Goal: Information Seeking & Learning: Learn about a topic

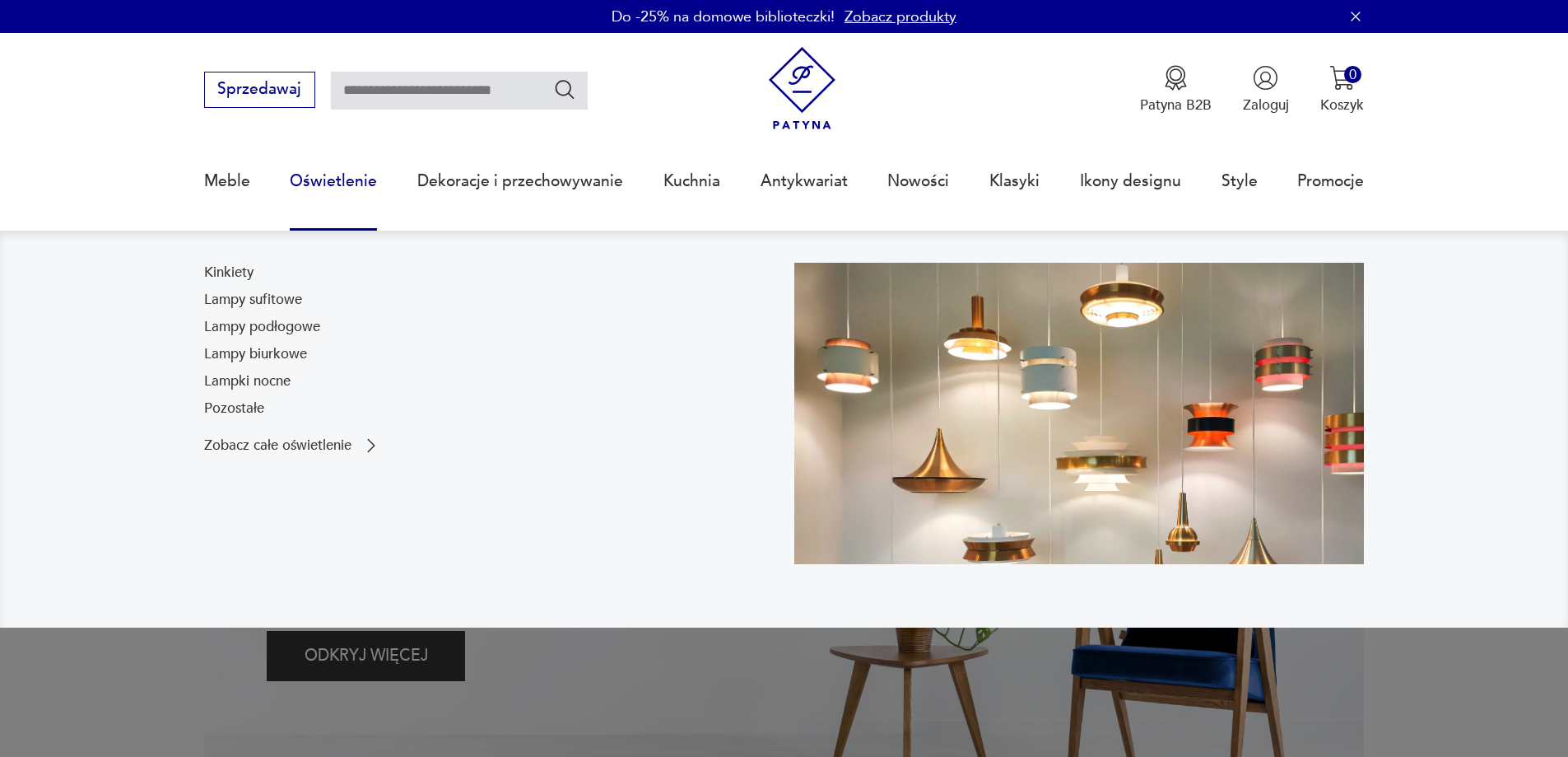
click at [310, 179] on link "Oświetlenie" at bounding box center [334, 181] width 88 height 76
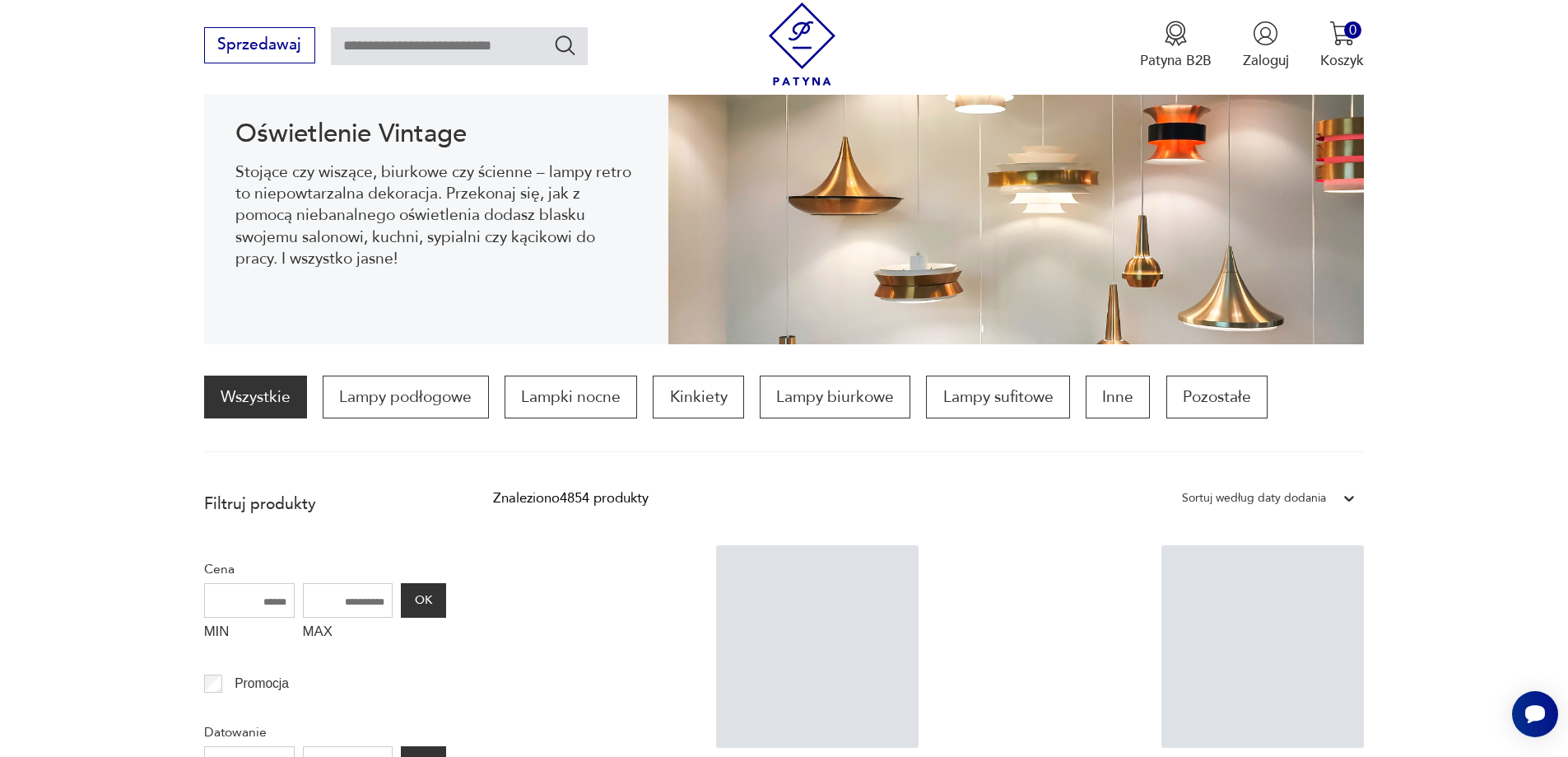
scroll to position [301, 0]
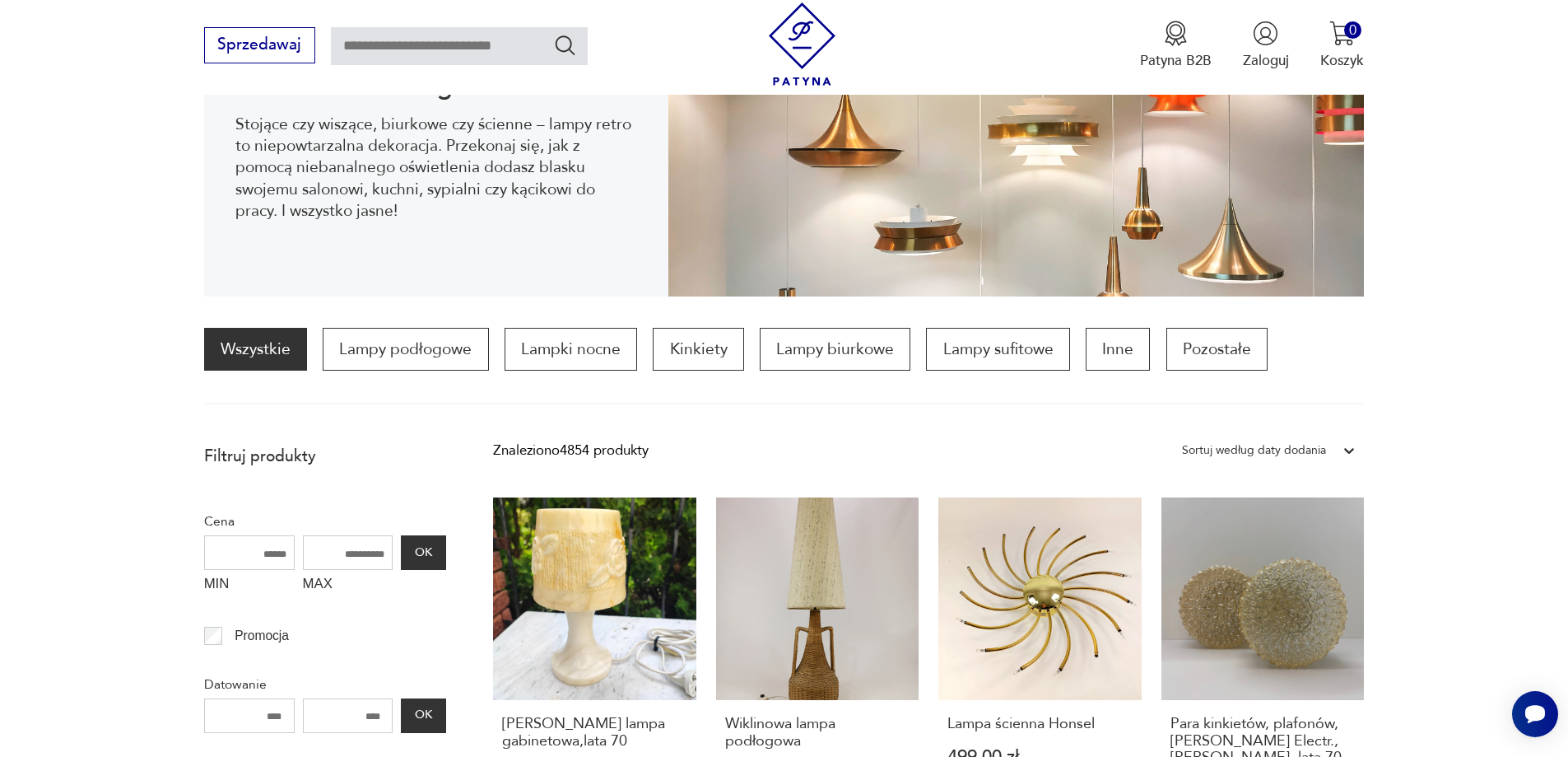
click at [1258, 446] on div "Sortuj według daty dodania" at bounding box center [1254, 450] width 144 height 21
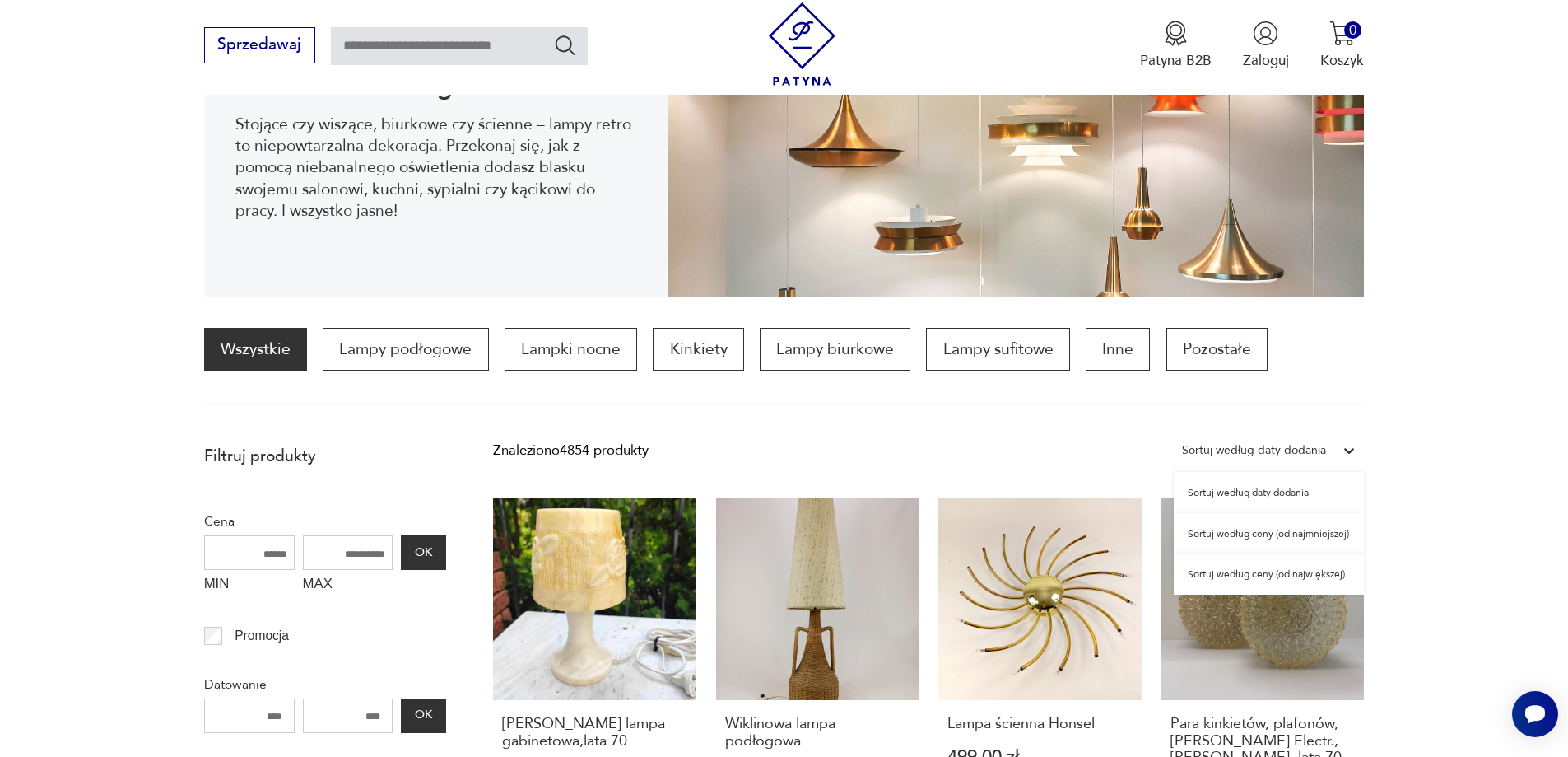
click at [1263, 493] on div "Sortuj według daty dodania" at bounding box center [1269, 493] width 190 height 41
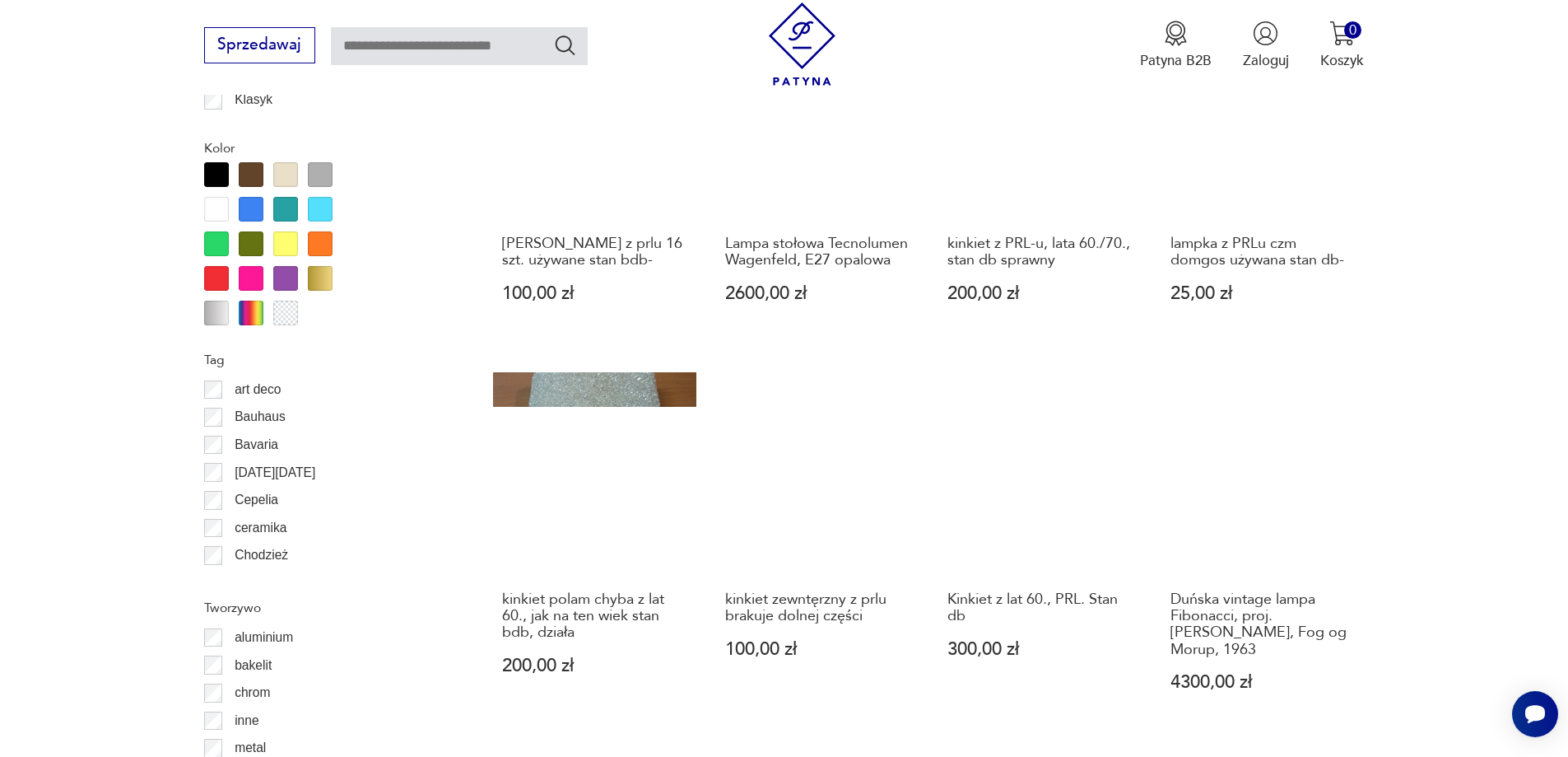
scroll to position [2054, 0]
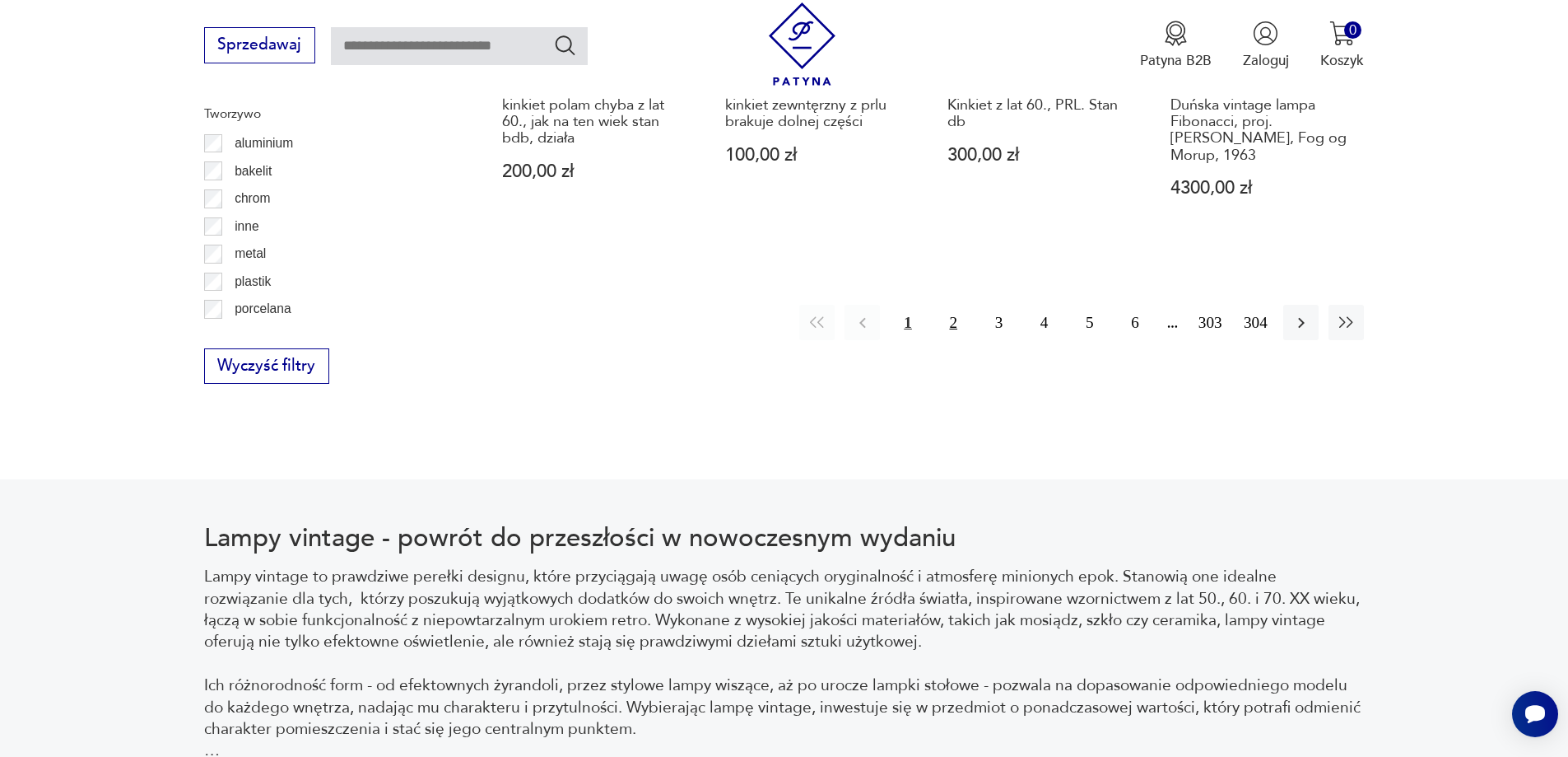
click at [953, 317] on button "2" at bounding box center [953, 322] width 36 height 36
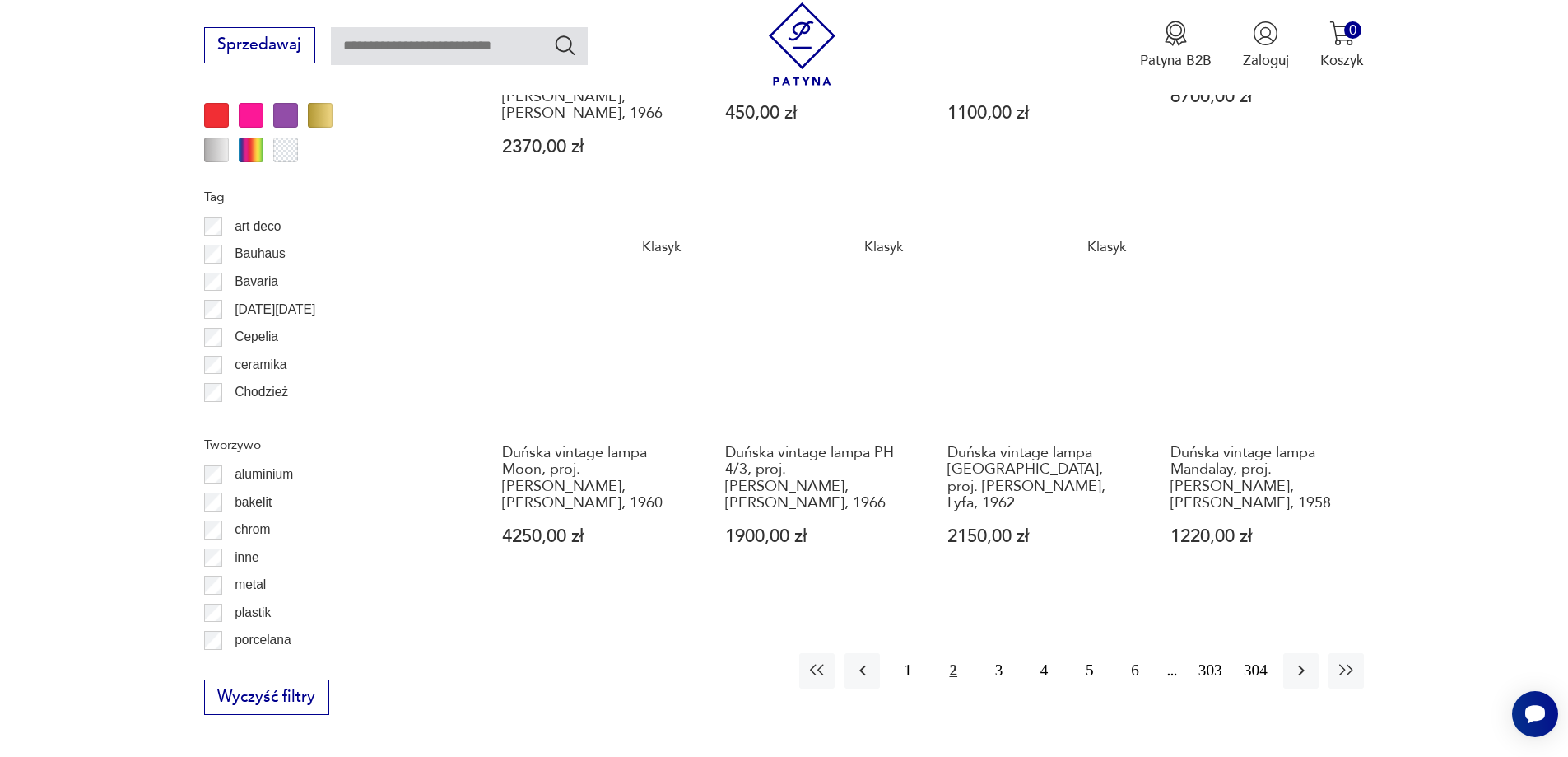
scroll to position [1725, 0]
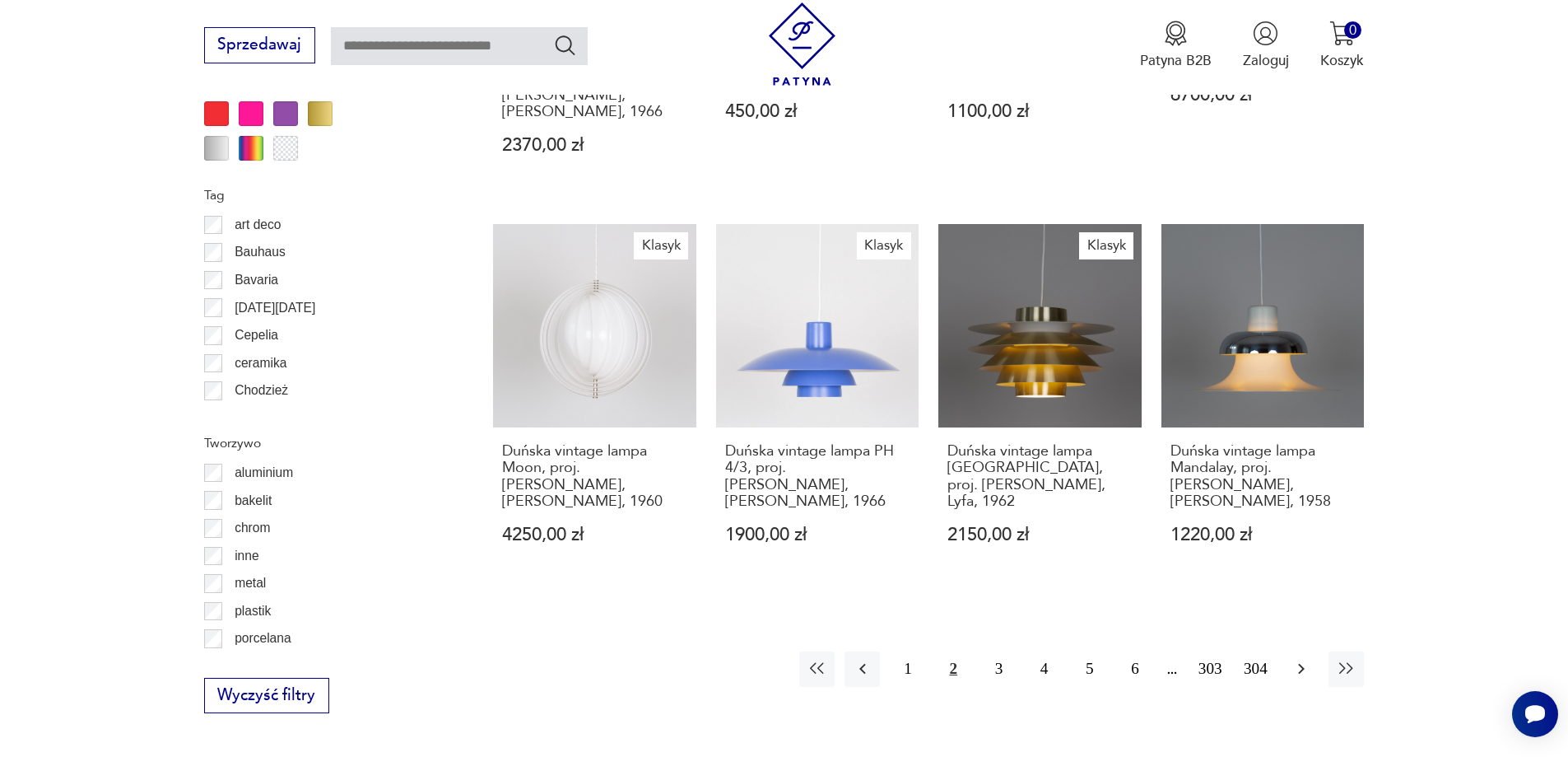
click at [1295, 659] on icon "button" at bounding box center [1301, 669] width 20 height 20
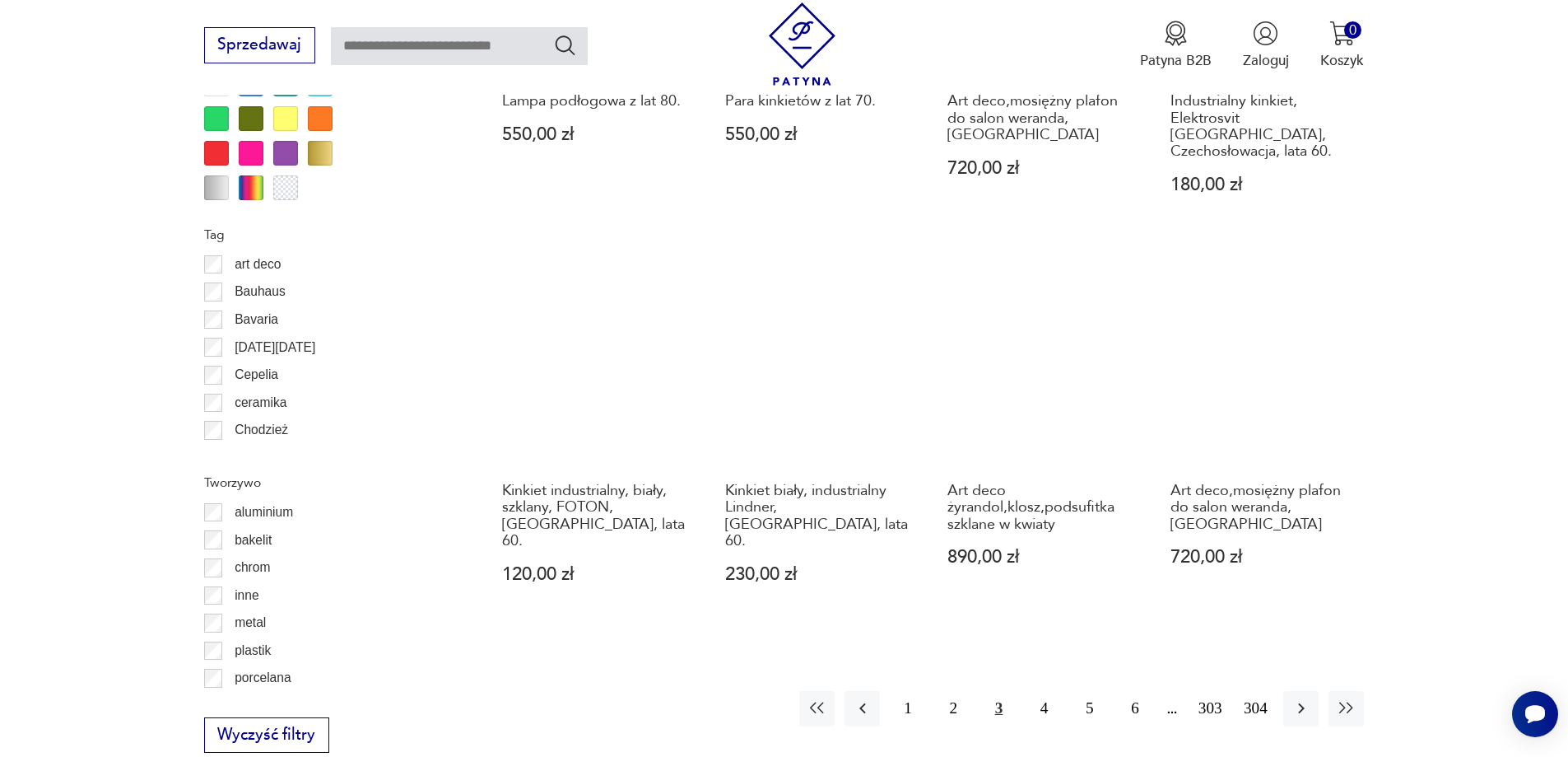
scroll to position [1807, 0]
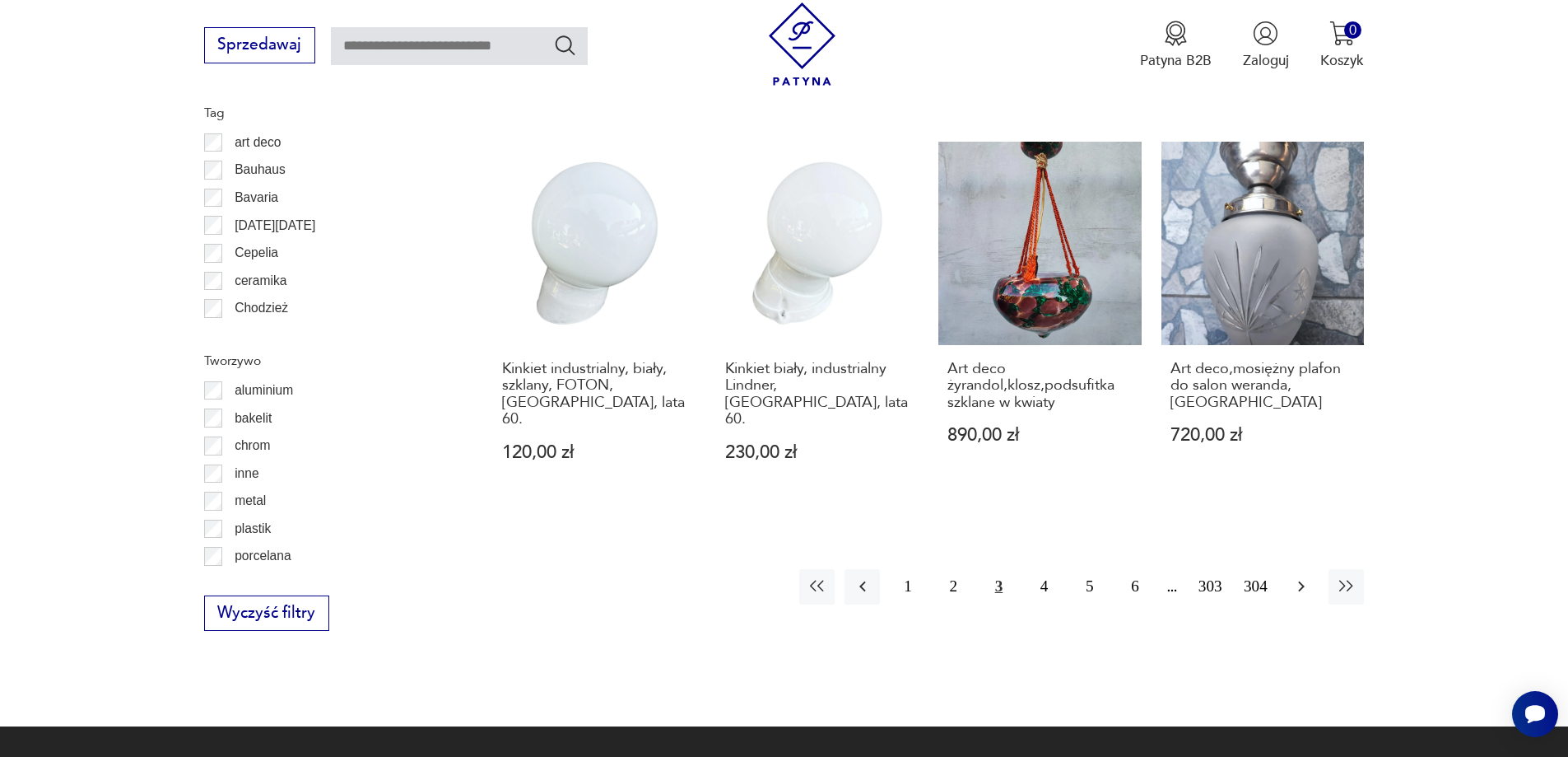
click at [1301, 577] on icon "button" at bounding box center [1301, 587] width 20 height 20
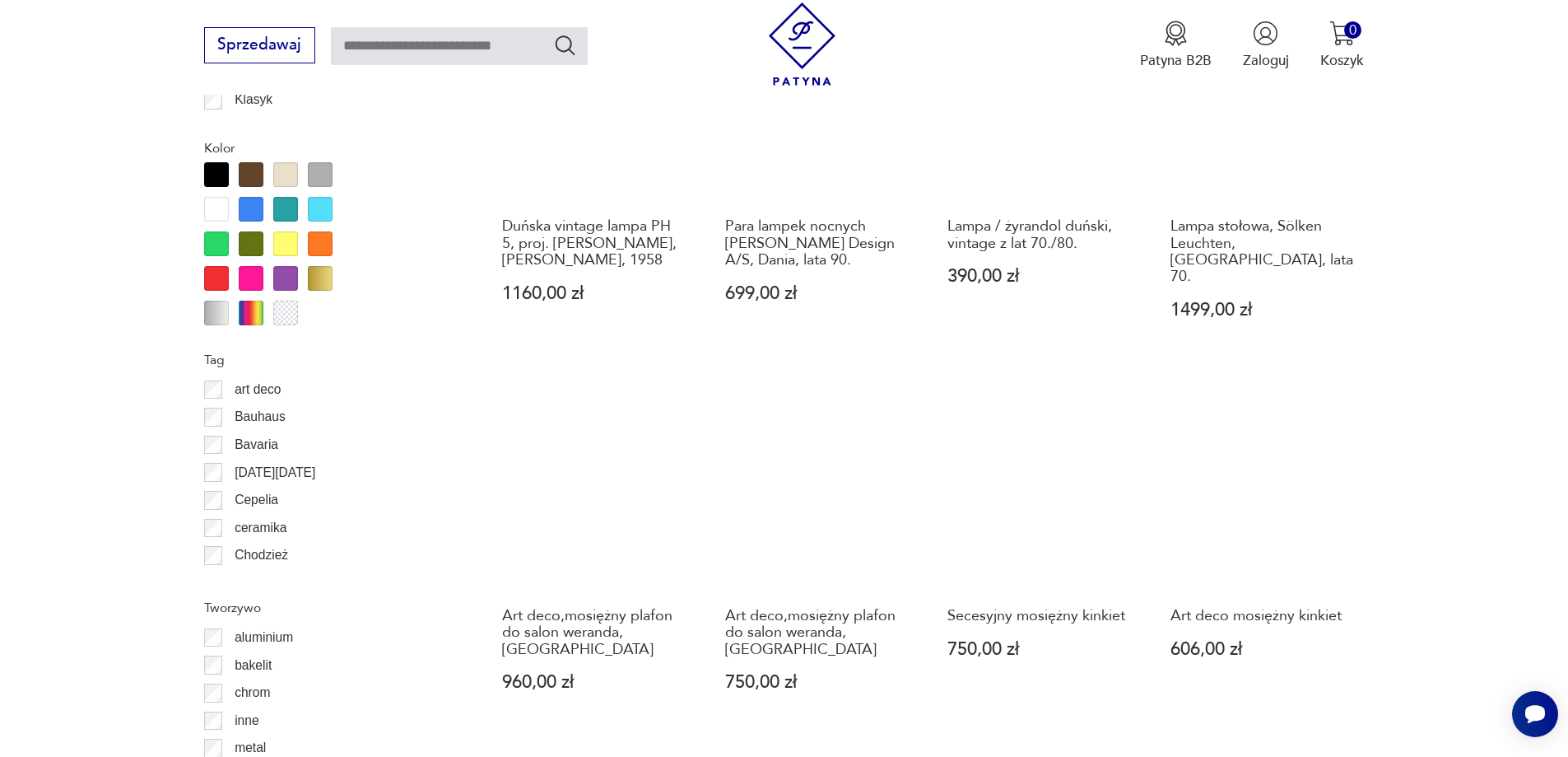
scroll to position [1807, 0]
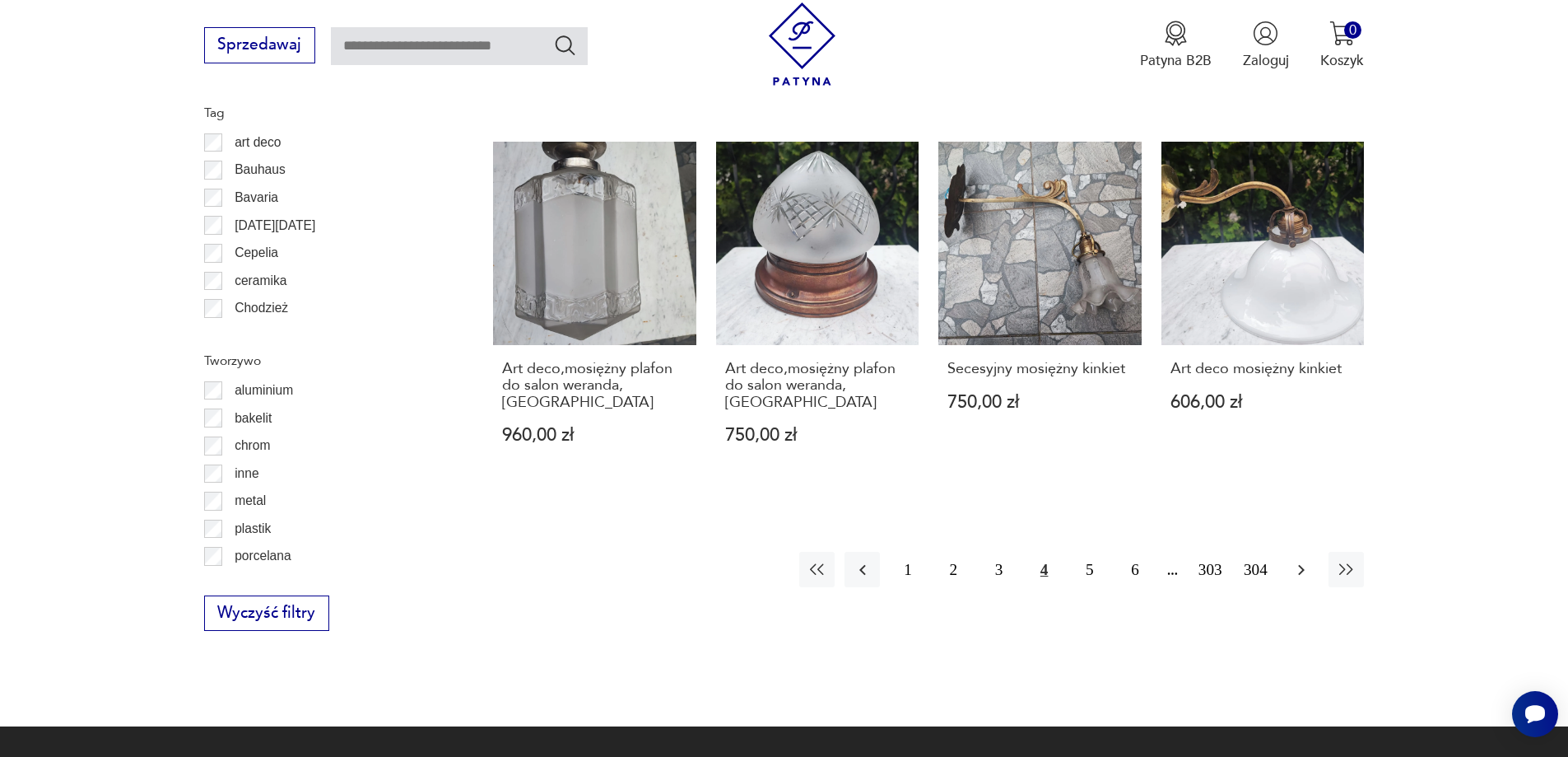
click at [1303, 560] on icon "button" at bounding box center [1301, 570] width 20 height 20
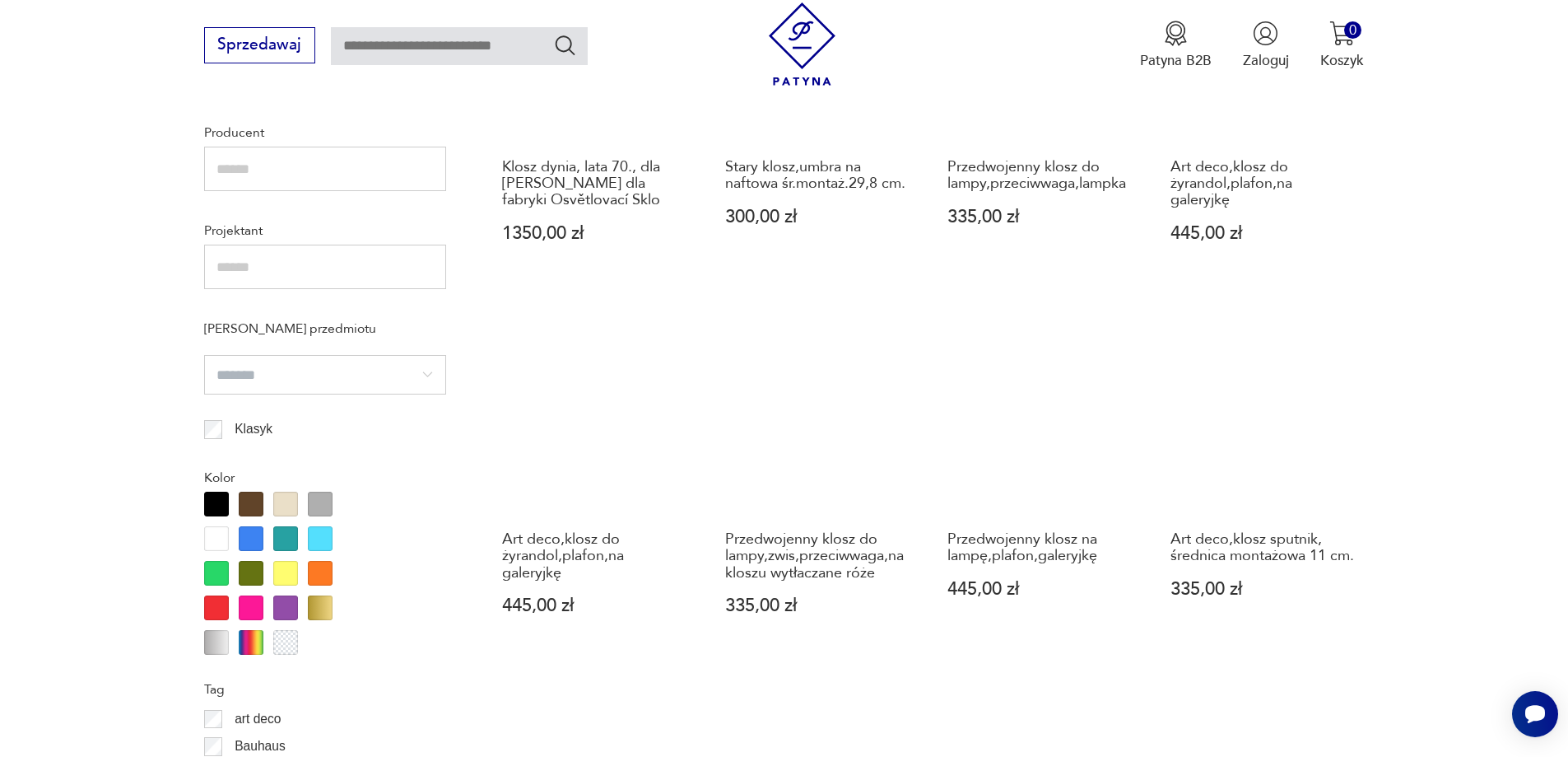
scroll to position [1642, 0]
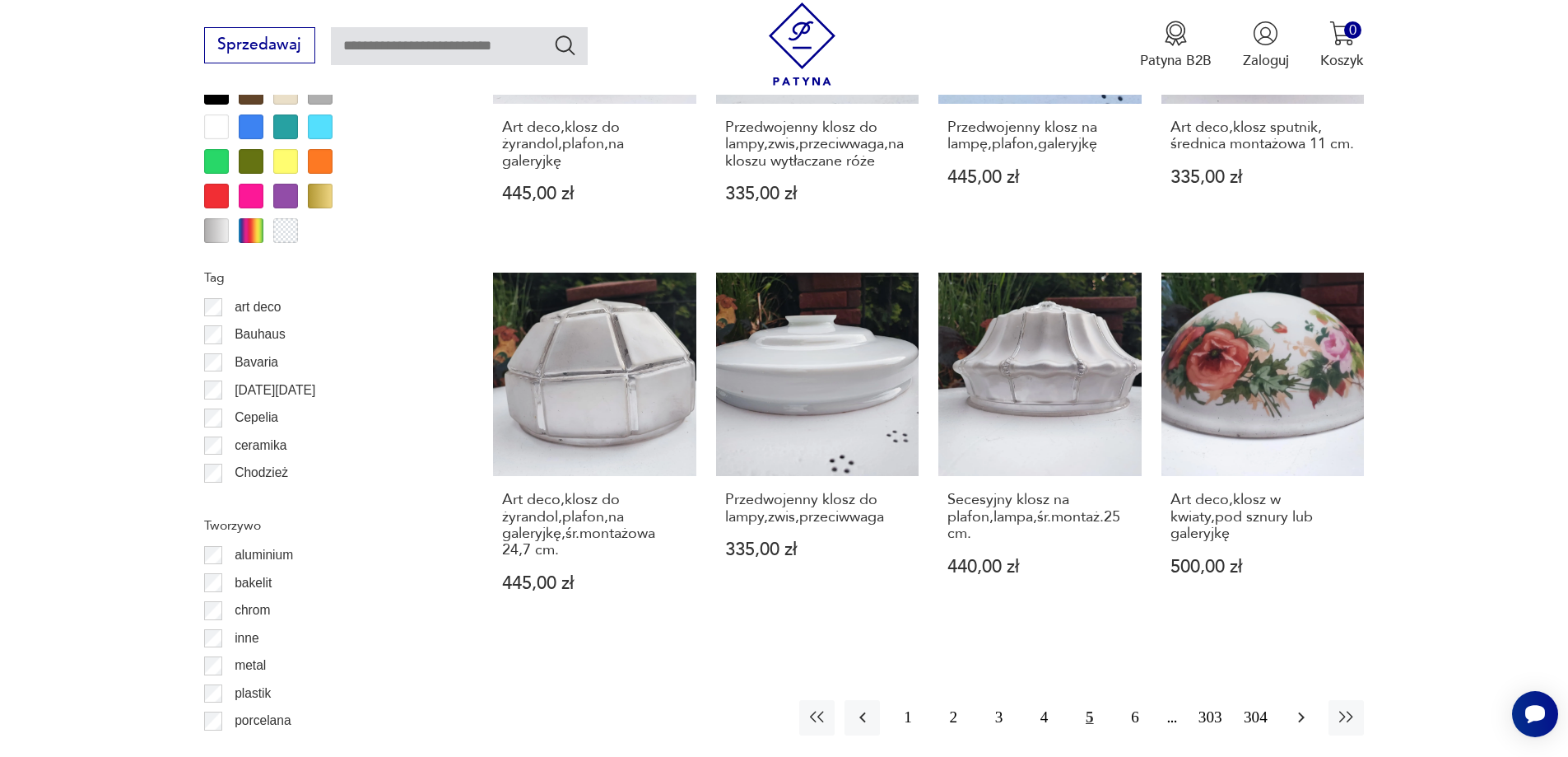
click at [1302, 712] on icon "button" at bounding box center [1301, 717] width 7 height 11
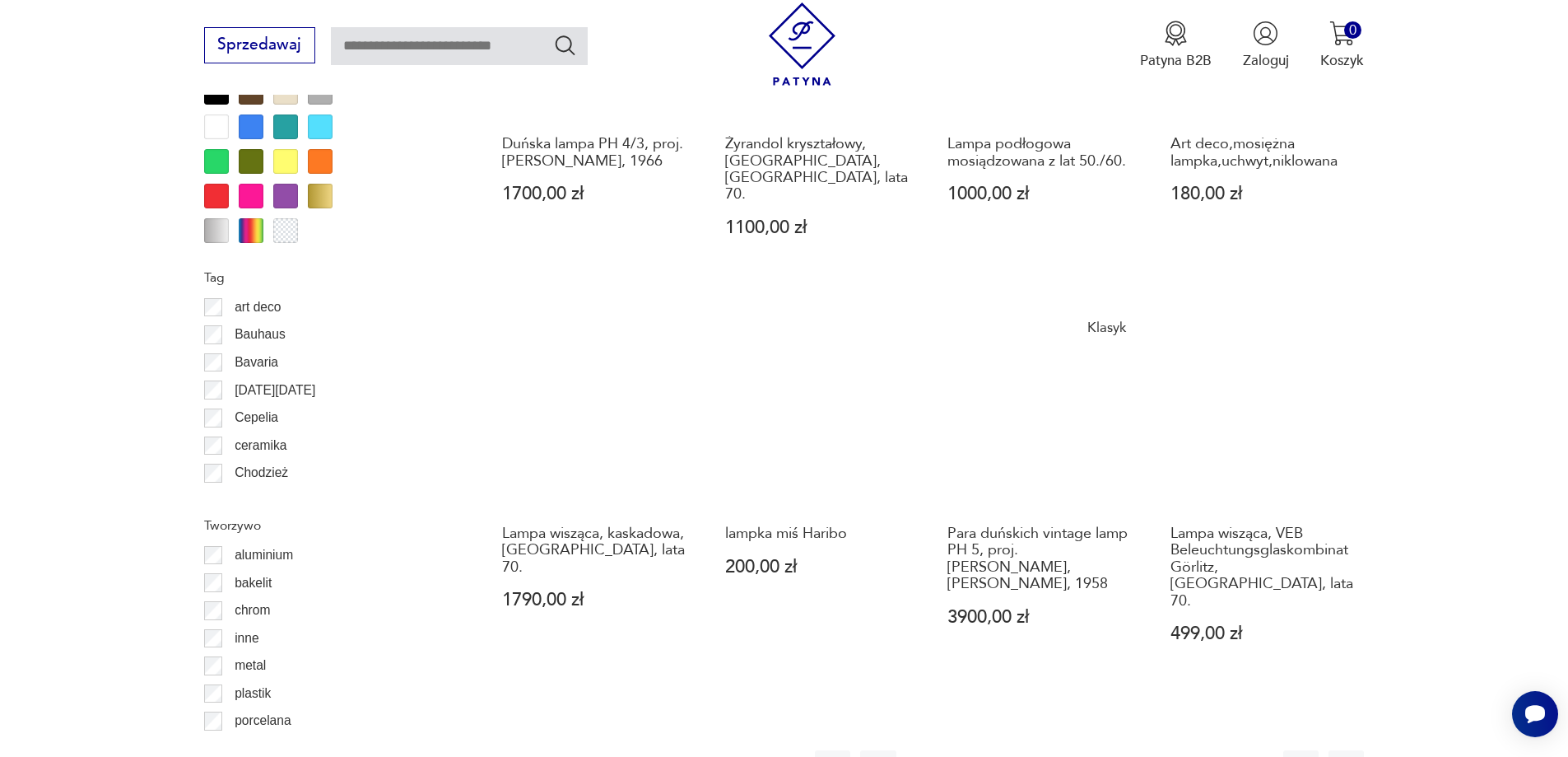
scroll to position [1725, 0]
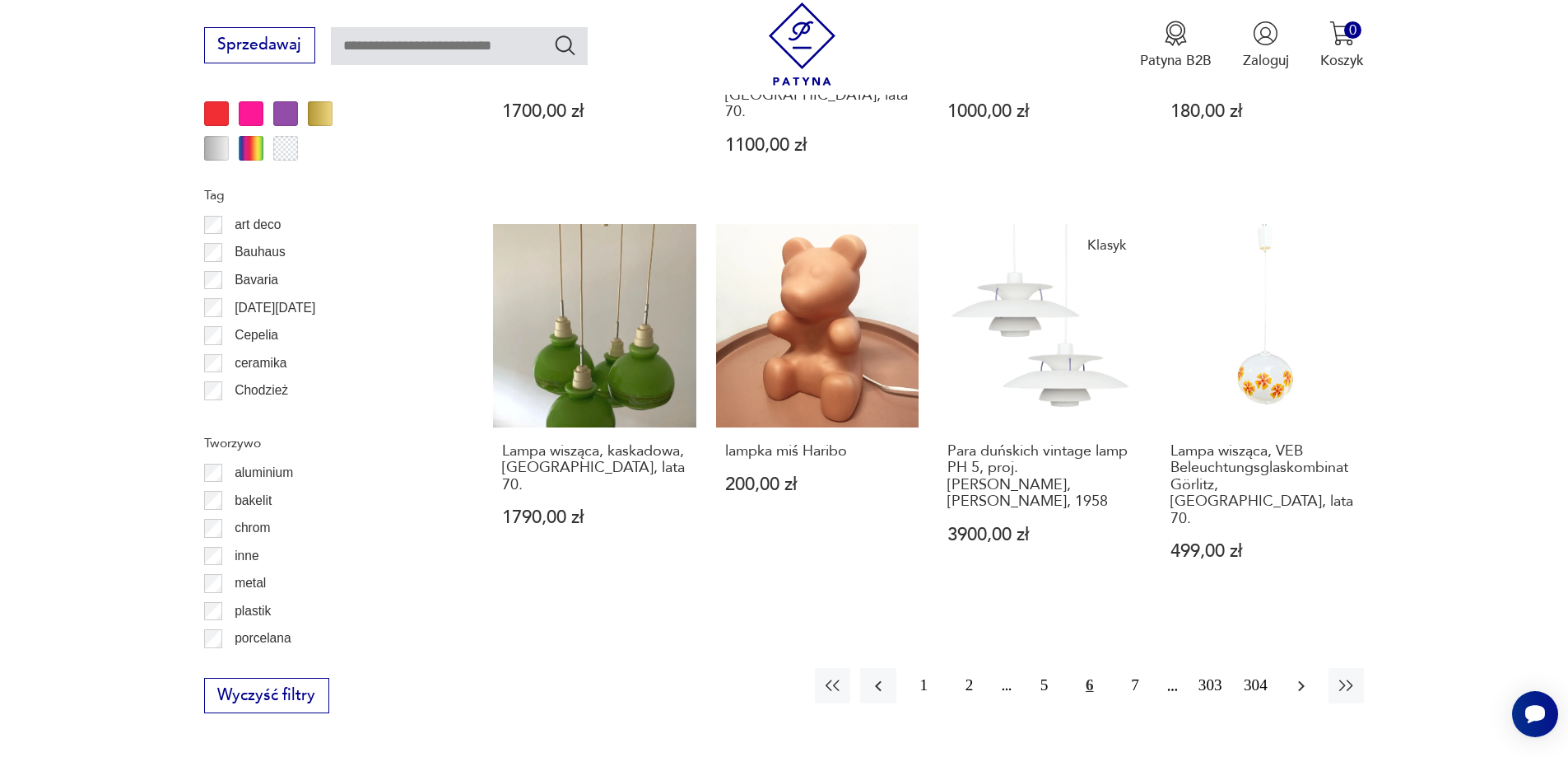
click at [1295, 676] on icon "button" at bounding box center [1301, 686] width 20 height 20
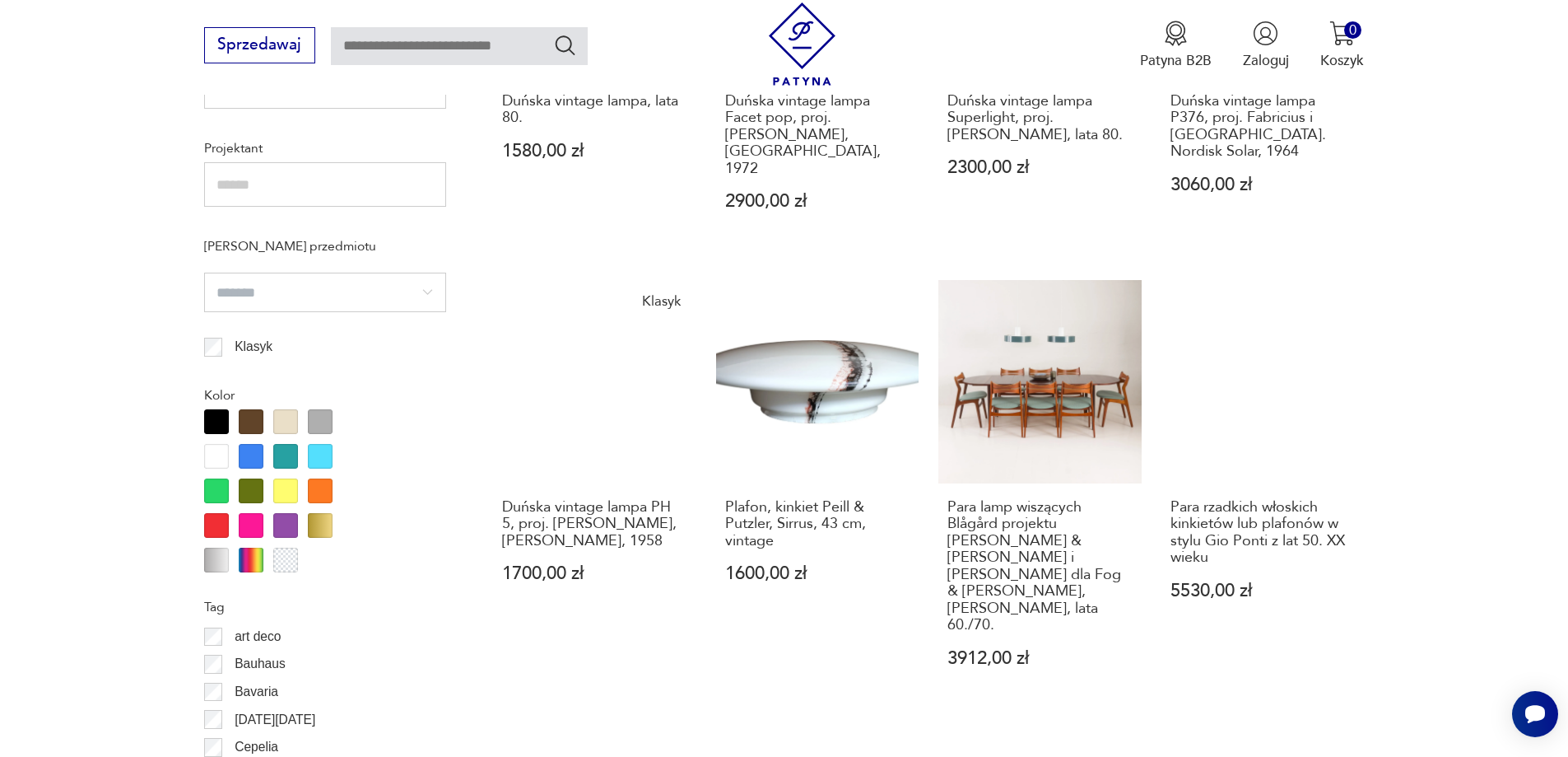
scroll to position [1725, 0]
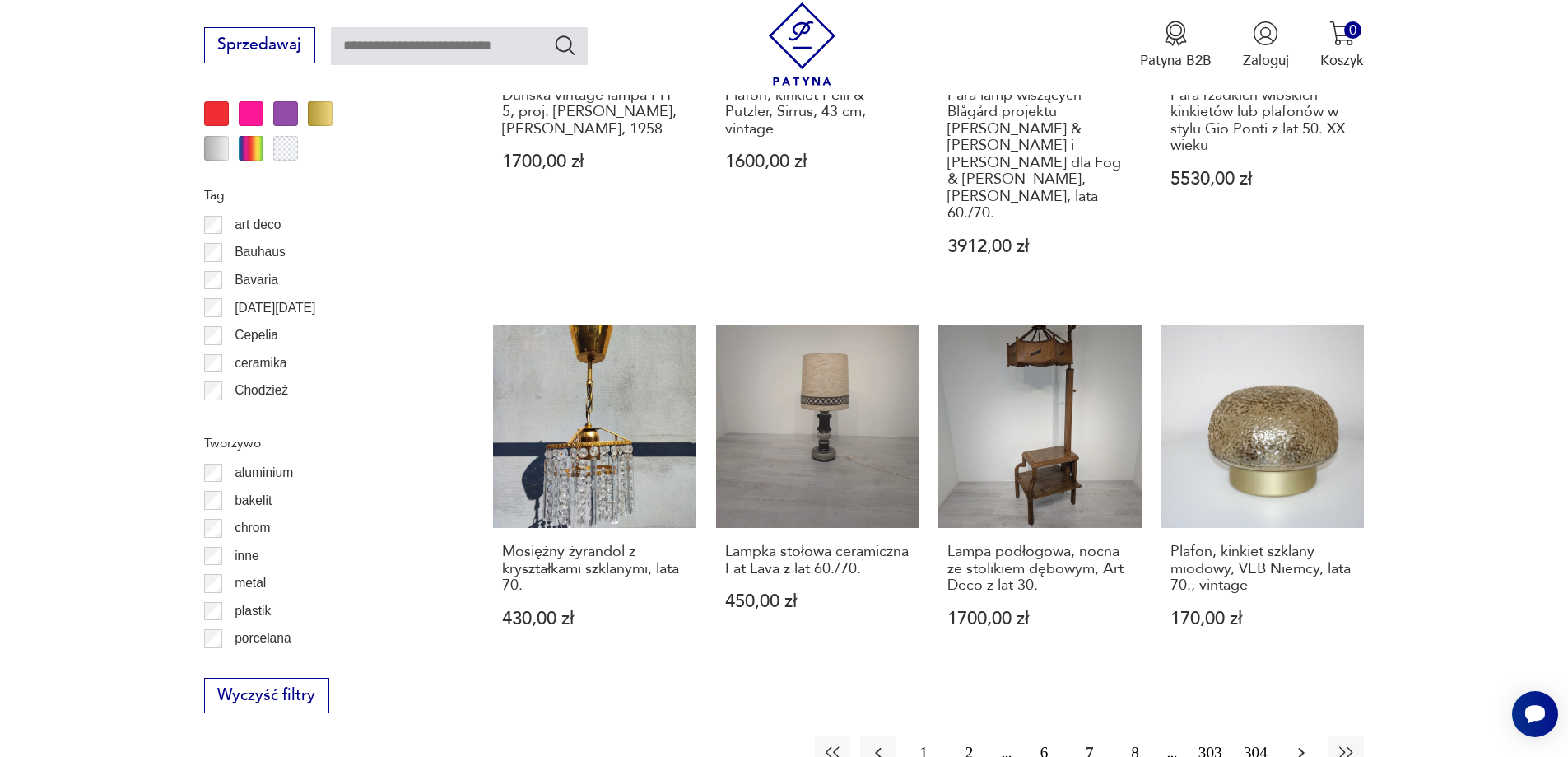
click at [1293, 743] on icon "button" at bounding box center [1301, 753] width 20 height 20
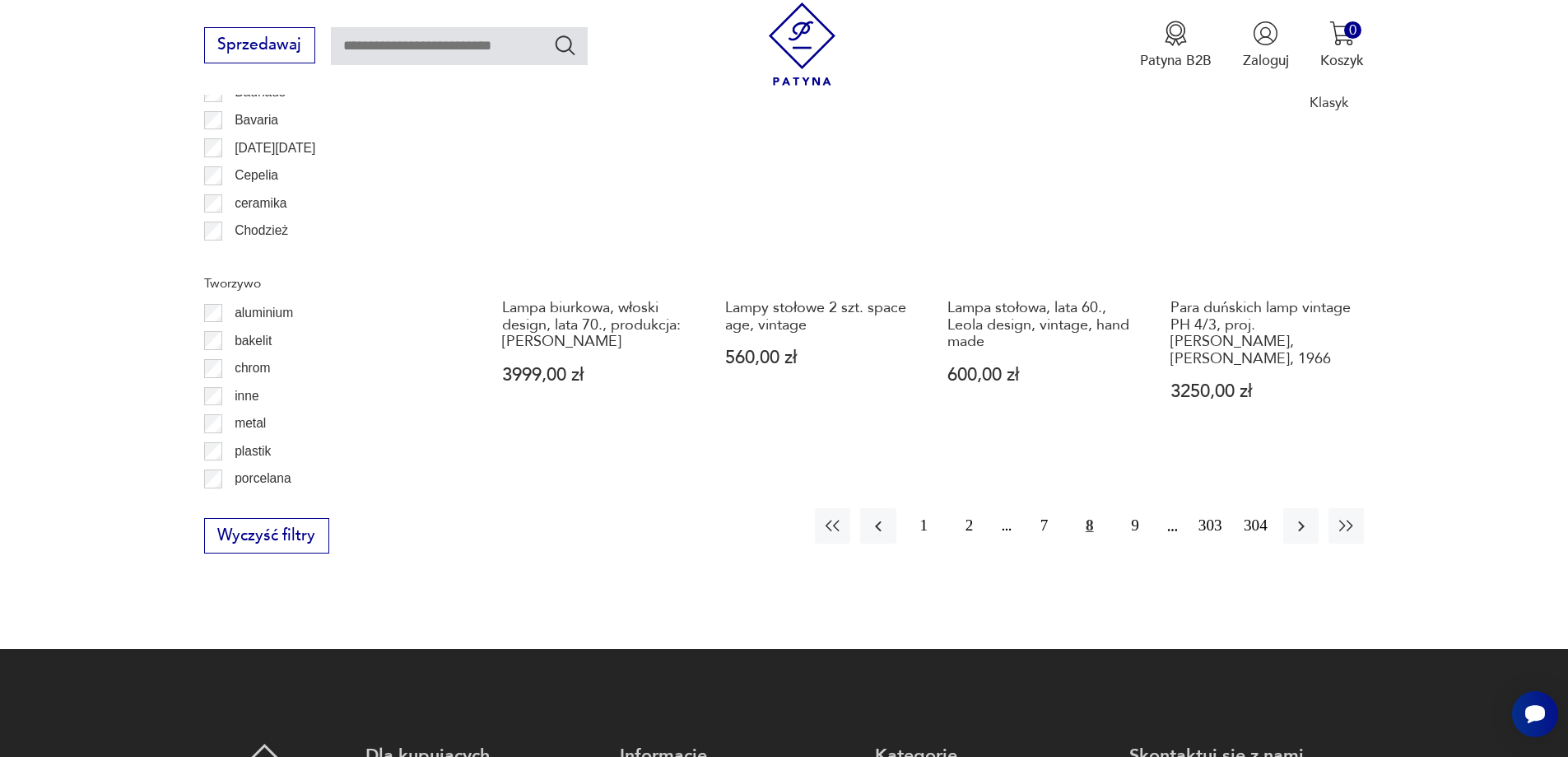
scroll to position [1889, 0]
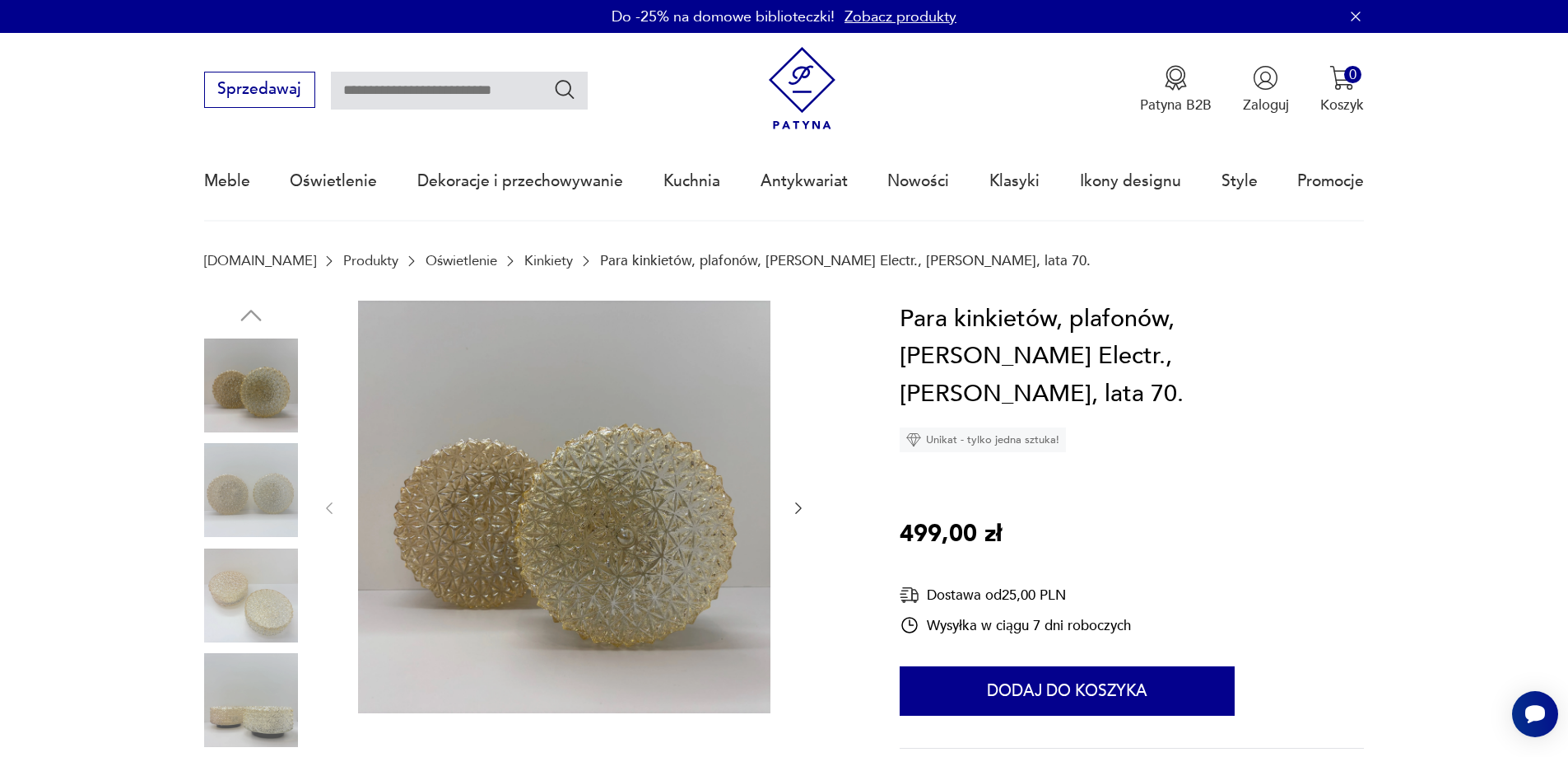
click at [268, 481] on img at bounding box center [251, 490] width 94 height 94
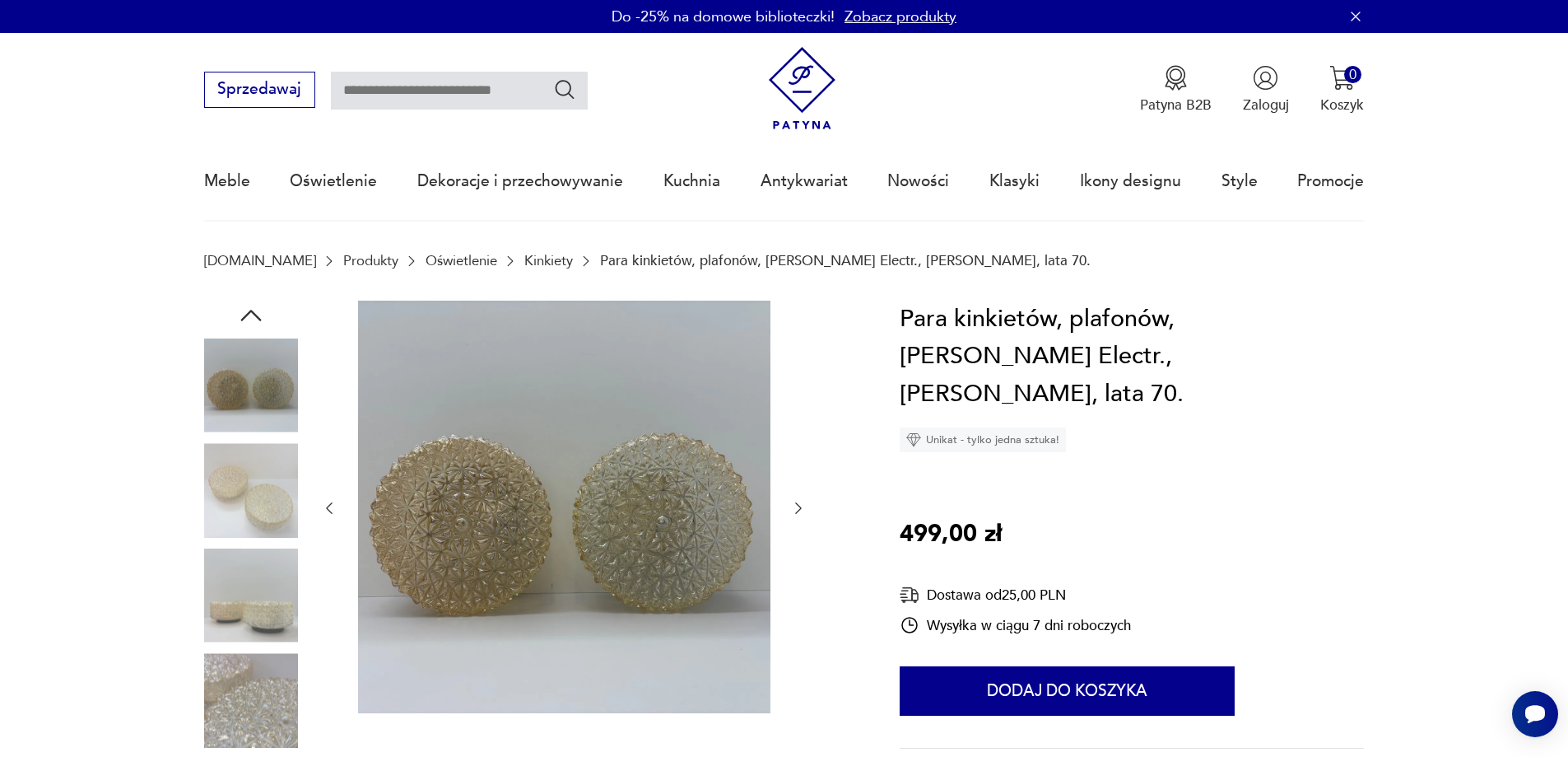
click at [270, 563] on img at bounding box center [251, 596] width 94 height 94
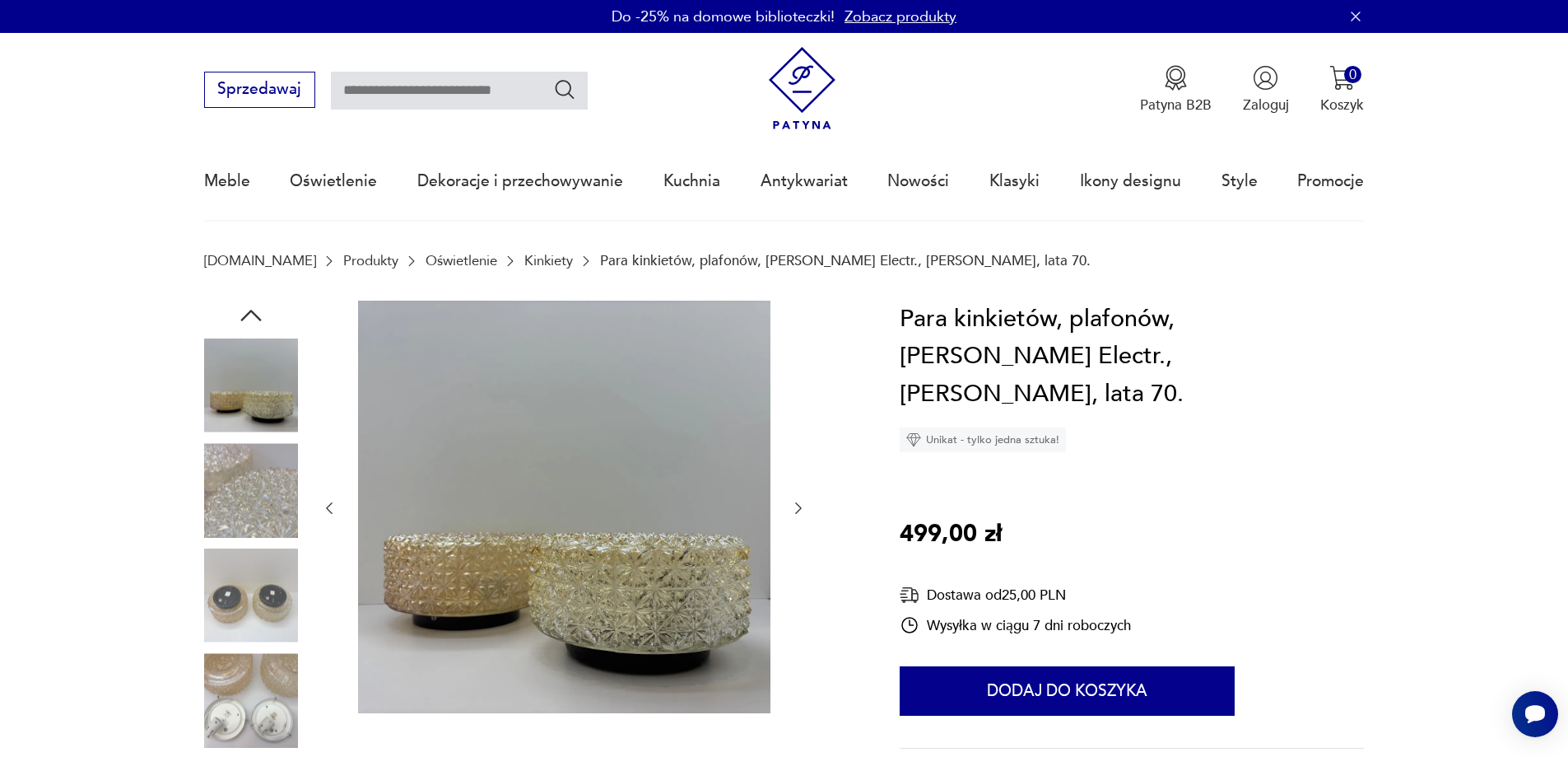
click at [255, 669] on img at bounding box center [251, 700] width 94 height 94
